Goal: Navigation & Orientation: Find specific page/section

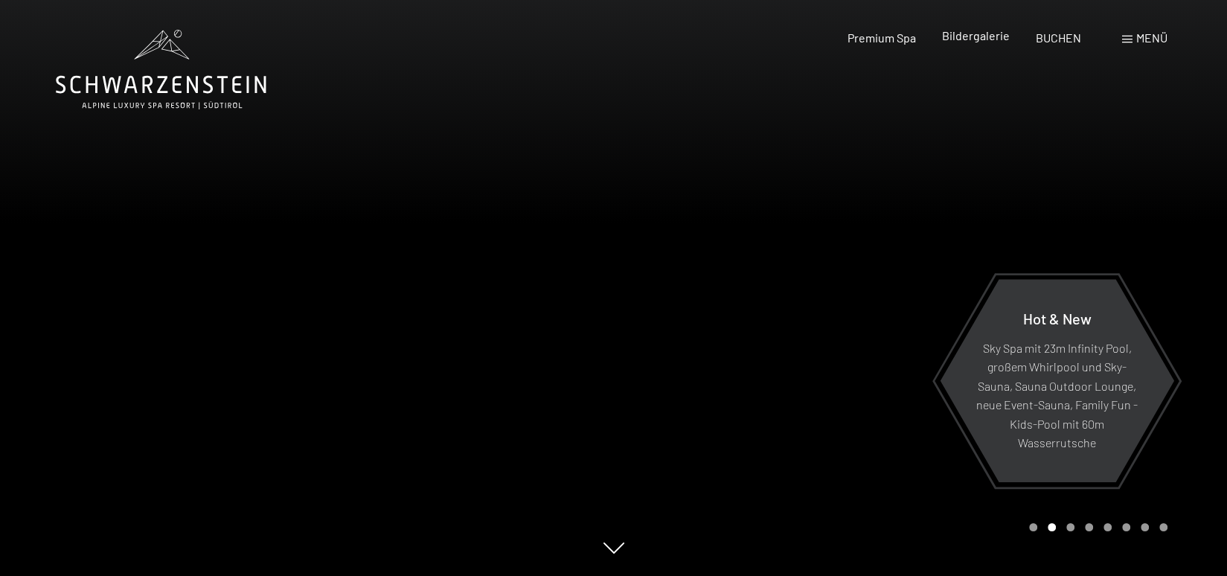
click at [976, 37] on span "Bildergalerie" at bounding box center [976, 35] width 68 height 14
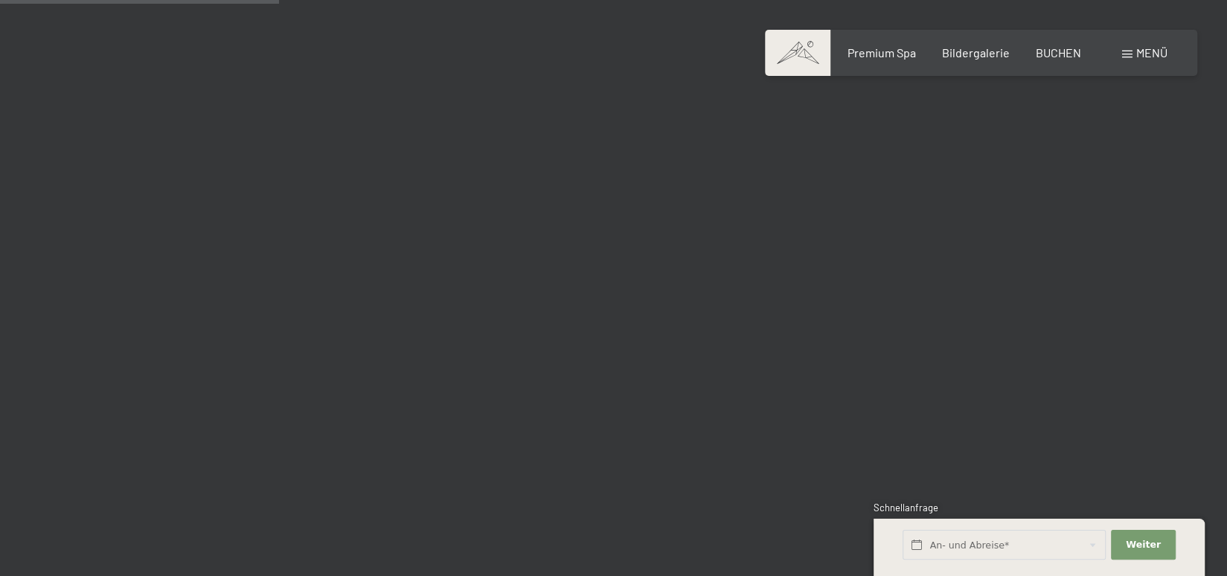
scroll to position [3945, 0]
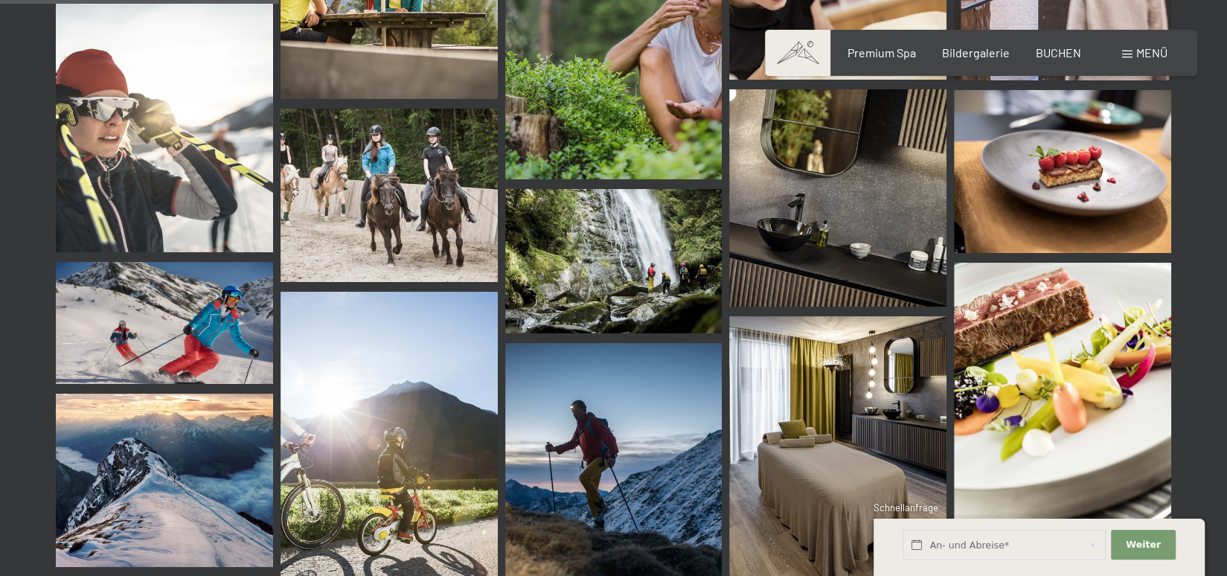
click at [1131, 51] on span at bounding box center [1127, 54] width 10 height 7
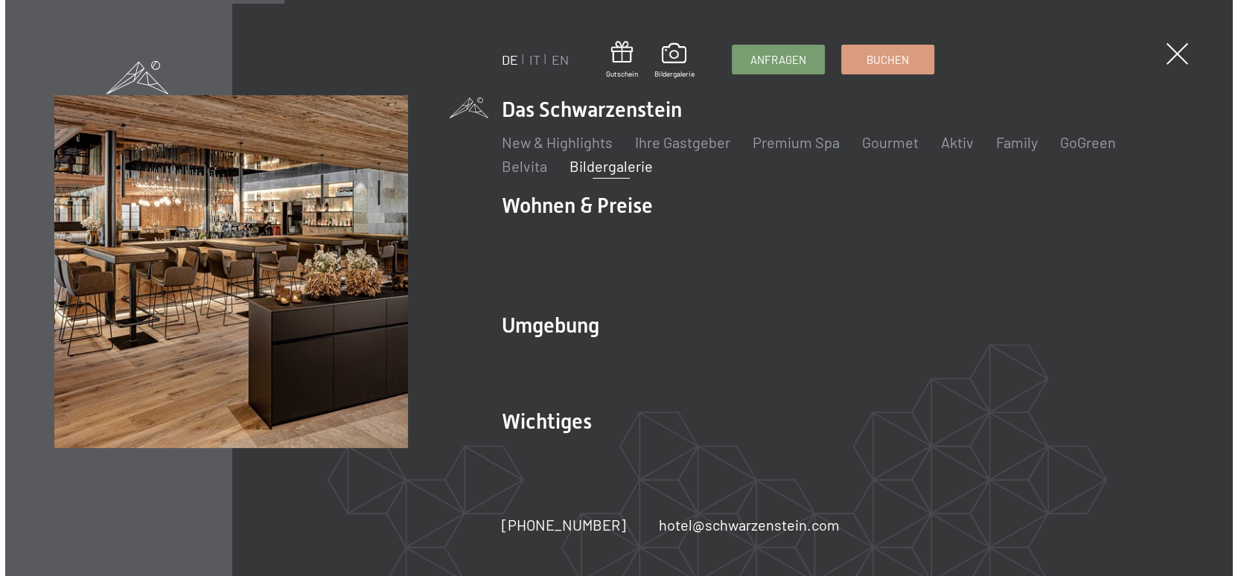
scroll to position [3977, 0]
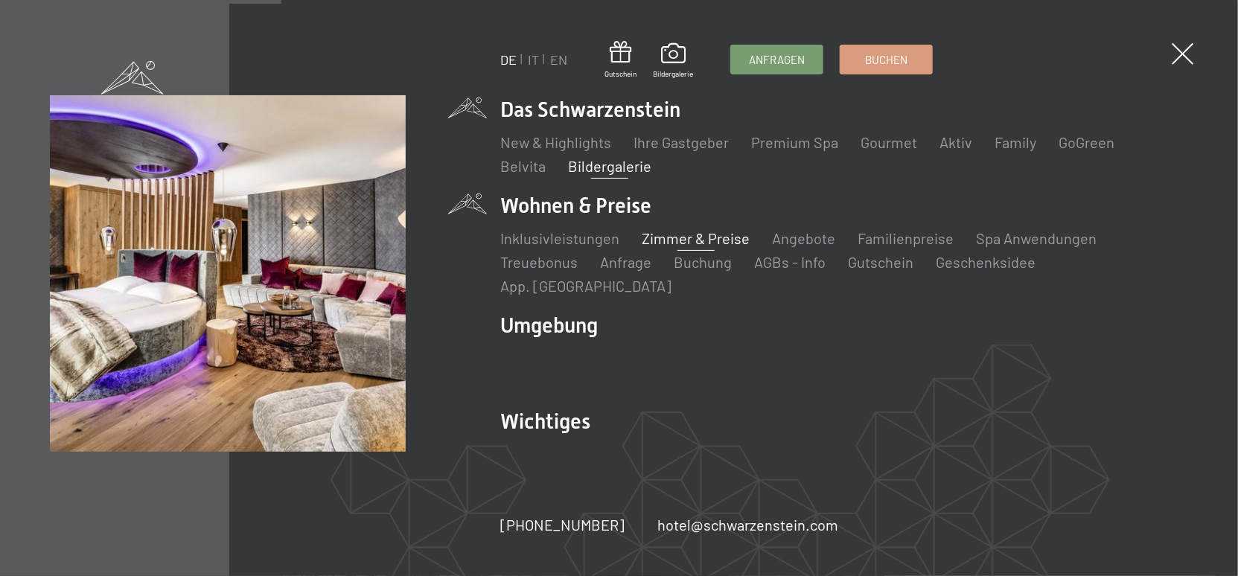
click at [686, 247] on link "Zimmer & Preise" at bounding box center [696, 238] width 108 height 18
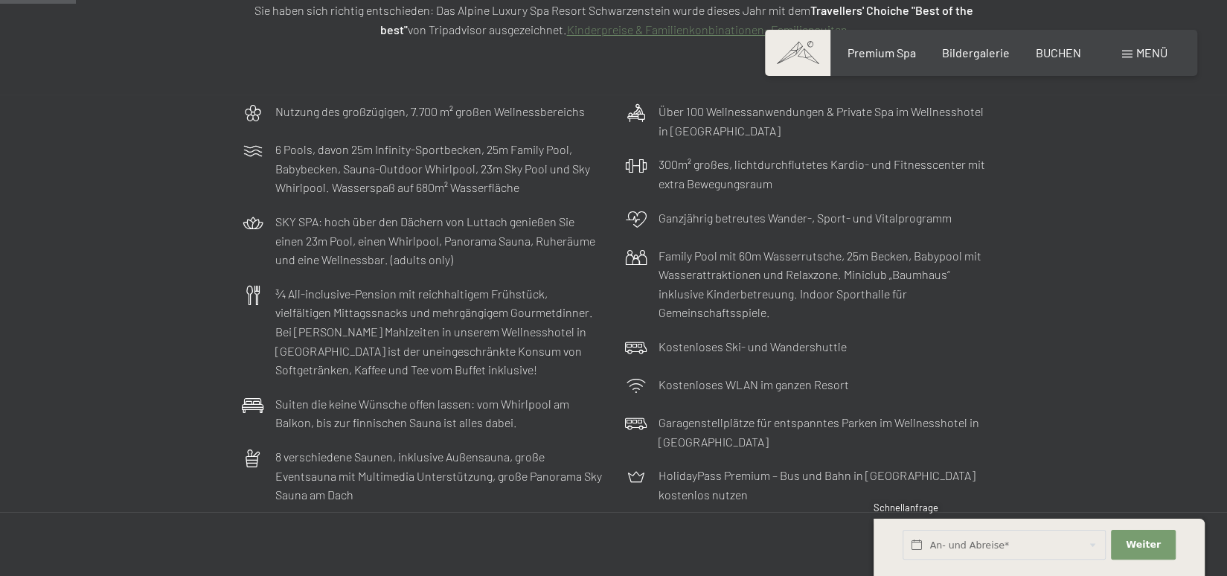
scroll to position [298, 0]
